Goal: Check status: Check status

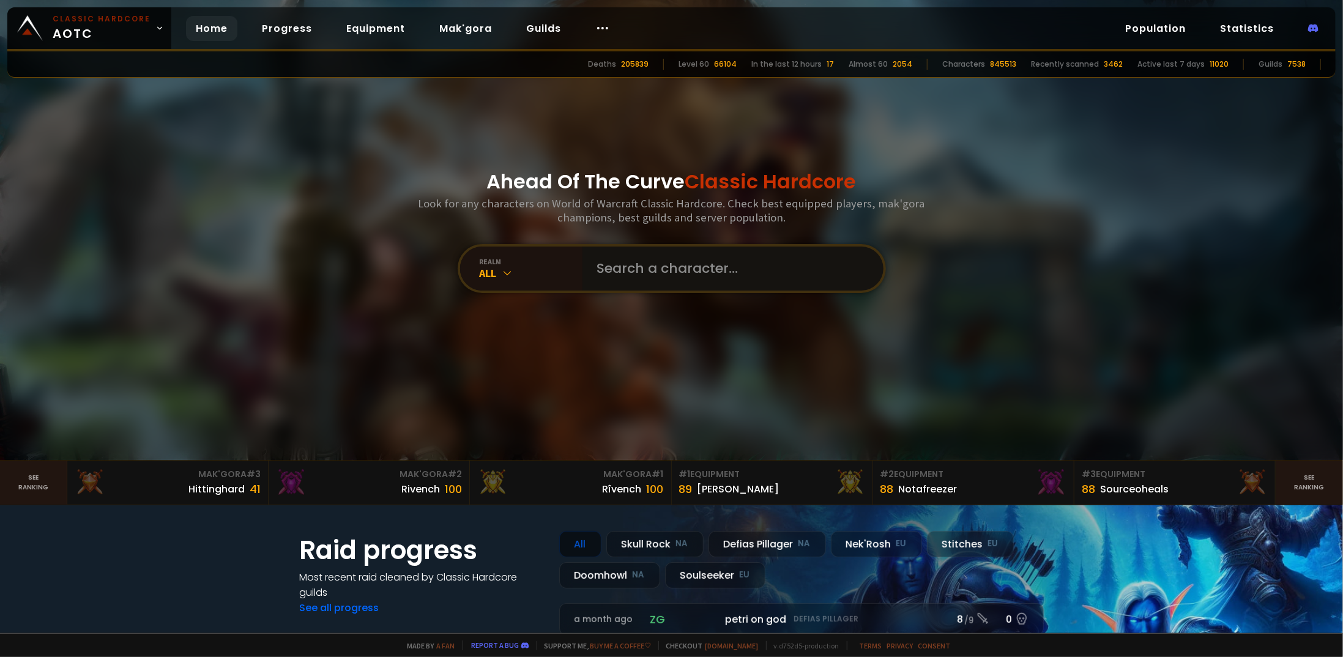
click at [612, 250] on input "text" at bounding box center [729, 269] width 279 height 44
paste input "Wipeallraid"
type input "Wipeallraid"
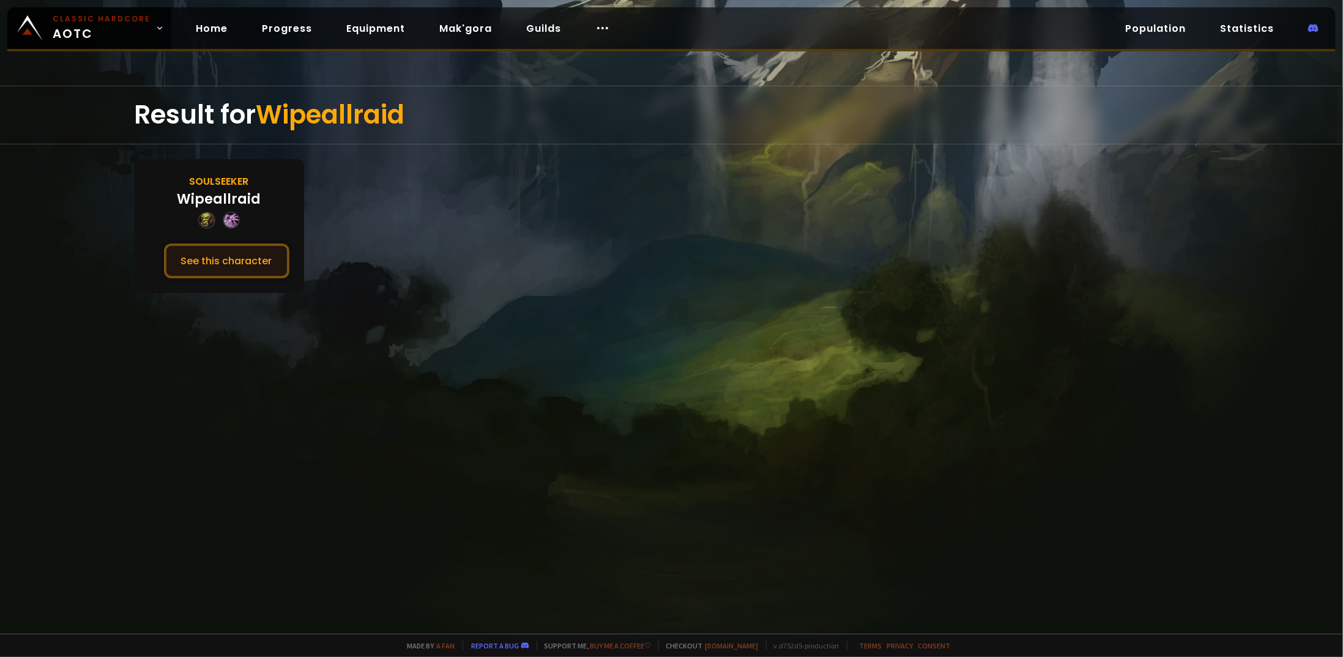
click at [198, 273] on button "See this character" at bounding box center [226, 260] width 125 height 35
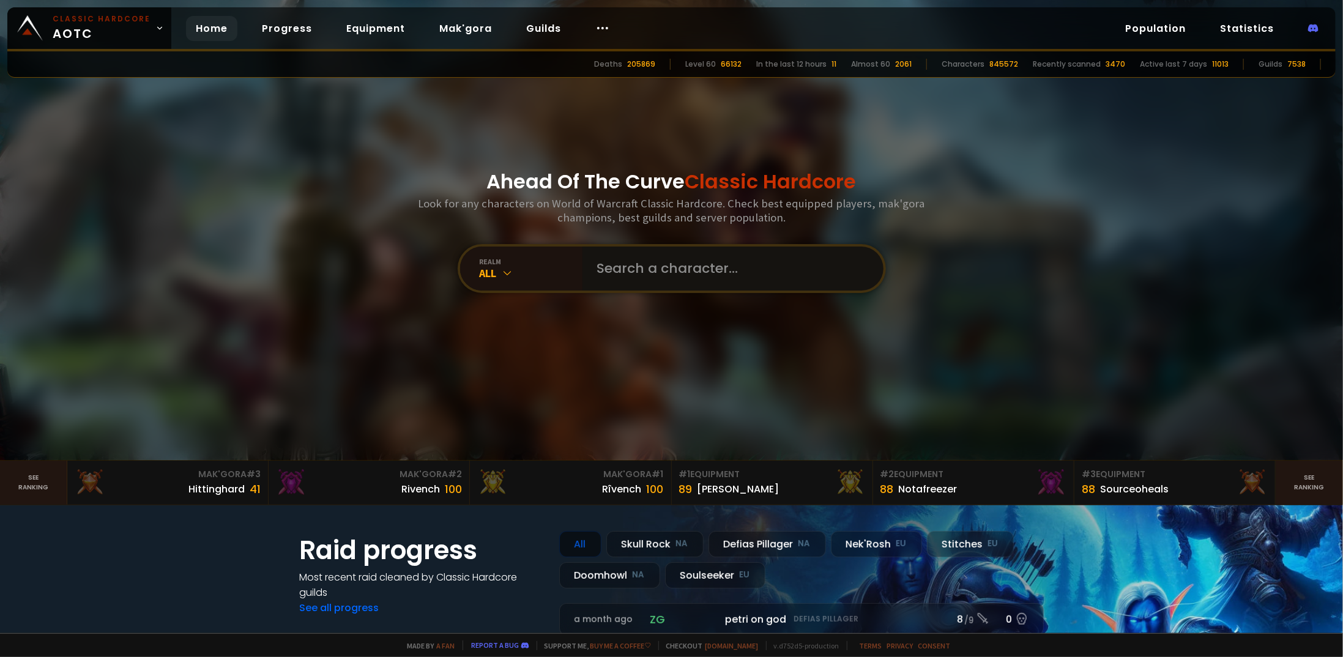
click at [620, 267] on input "text" at bounding box center [729, 269] width 279 height 44
paste input "Judojürgens"
type input "Judojürgens"
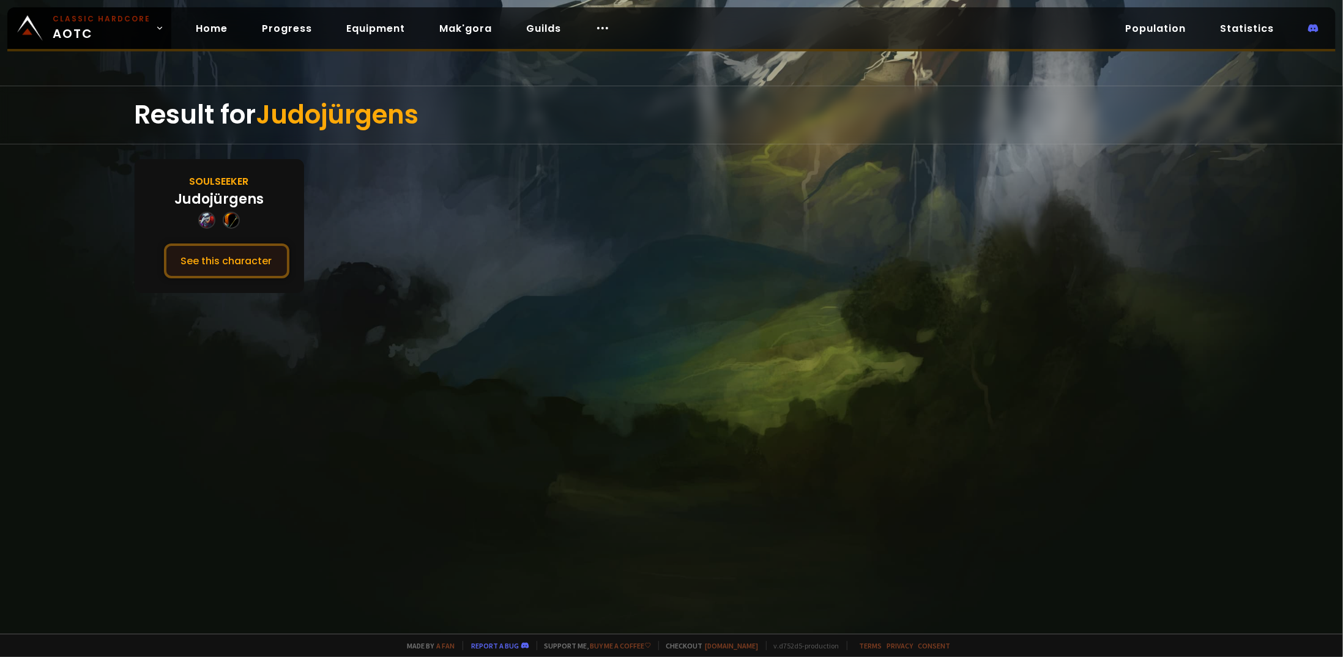
click at [264, 270] on button "See this character" at bounding box center [226, 260] width 125 height 35
